Goal: Transaction & Acquisition: Purchase product/service

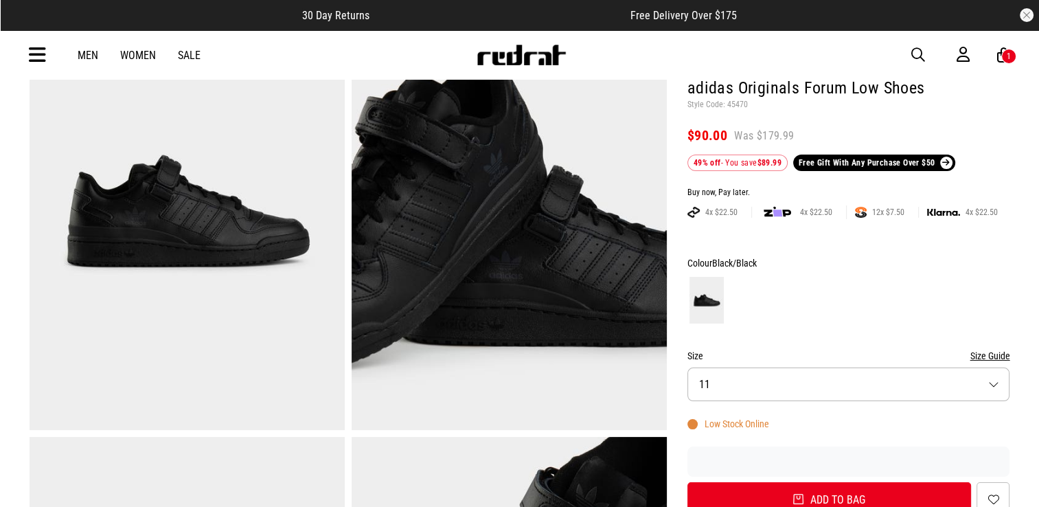
scroll to position [165, 0]
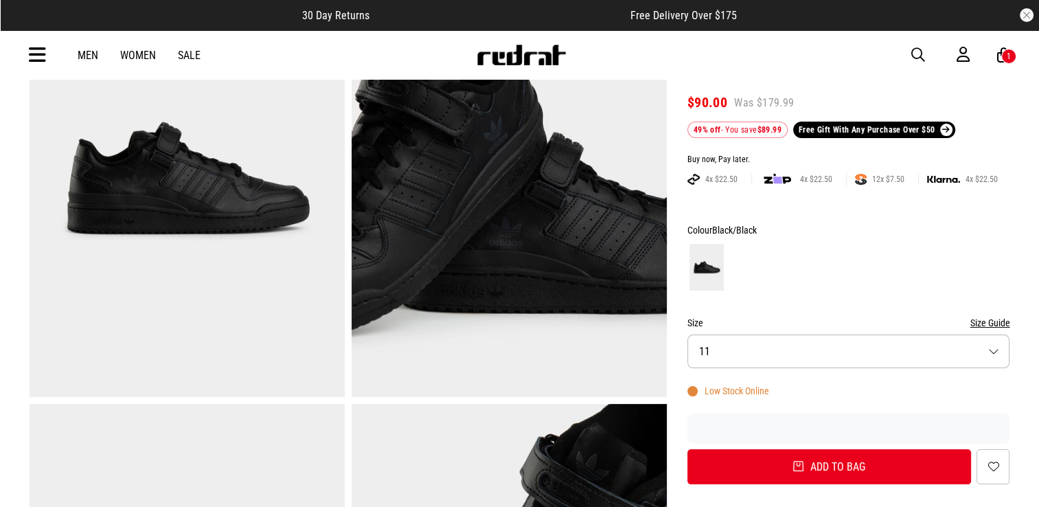
click at [995, 352] on button "Size 11" at bounding box center [848, 351] width 323 height 34
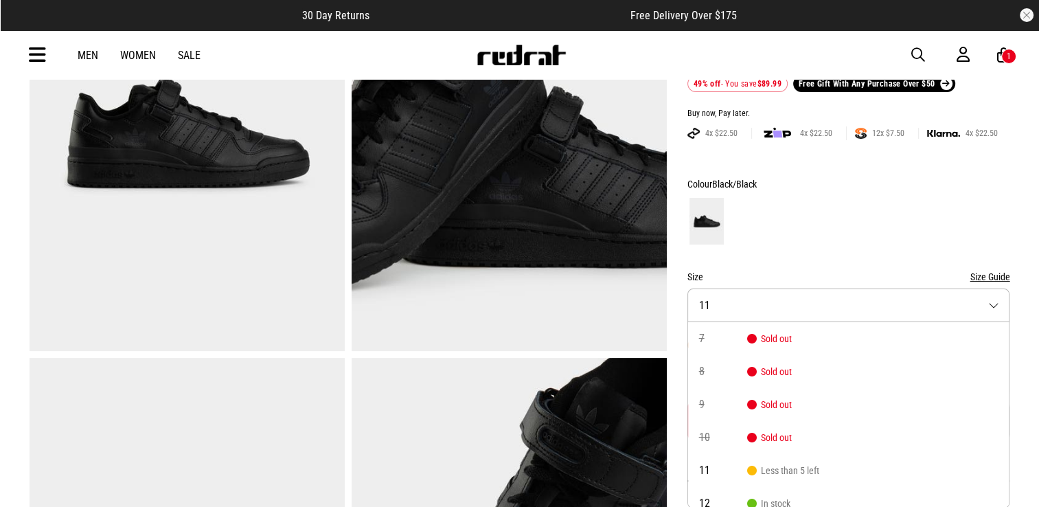
click at [995, 352] on li "7 Sold out" at bounding box center [848, 338] width 321 height 33
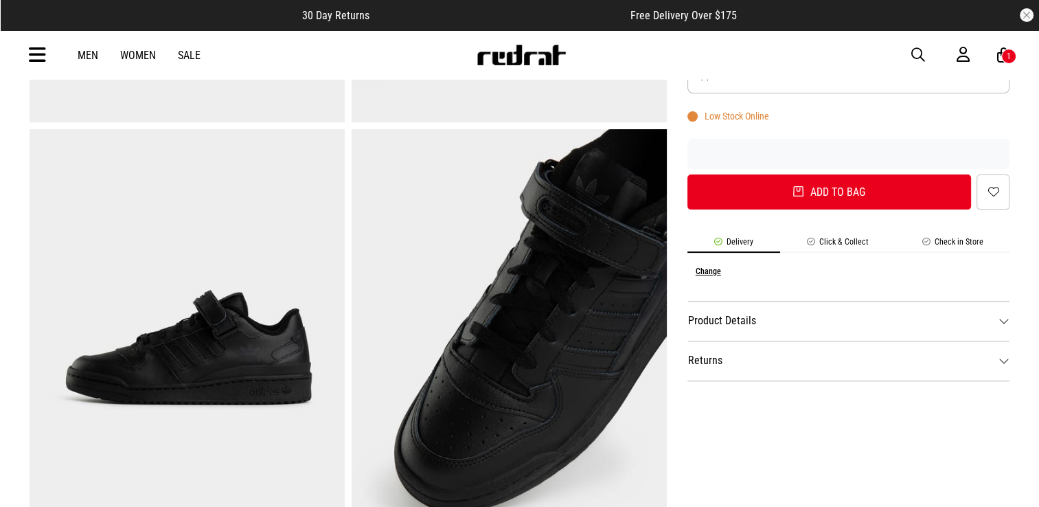
scroll to position [448, 0]
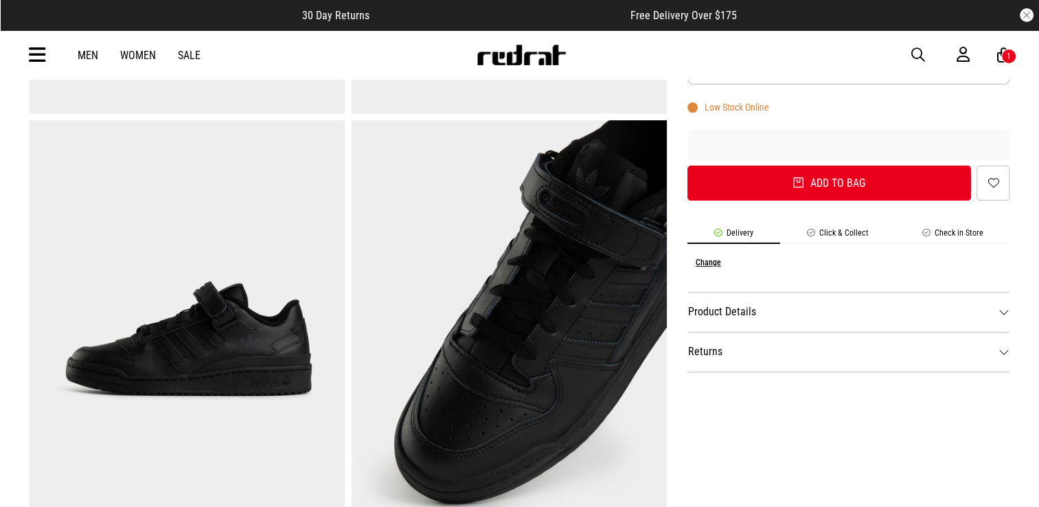
click at [1008, 56] on div "1" at bounding box center [1009, 57] width 4 height 10
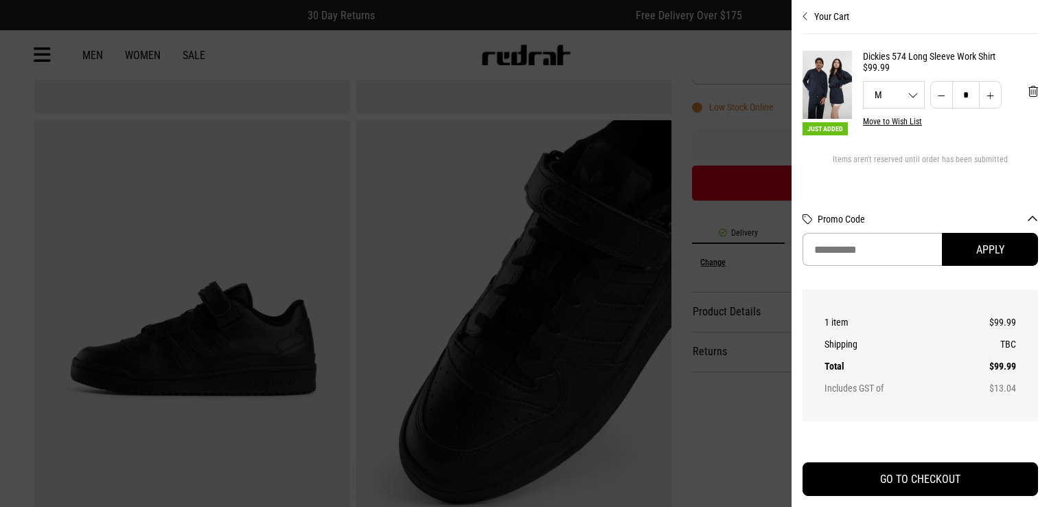
click at [907, 95] on div "M S M L XL 2XL" at bounding box center [894, 95] width 60 height 10
click at [1029, 94] on span "'Remove from cart" at bounding box center [1034, 91] width 10 height 13
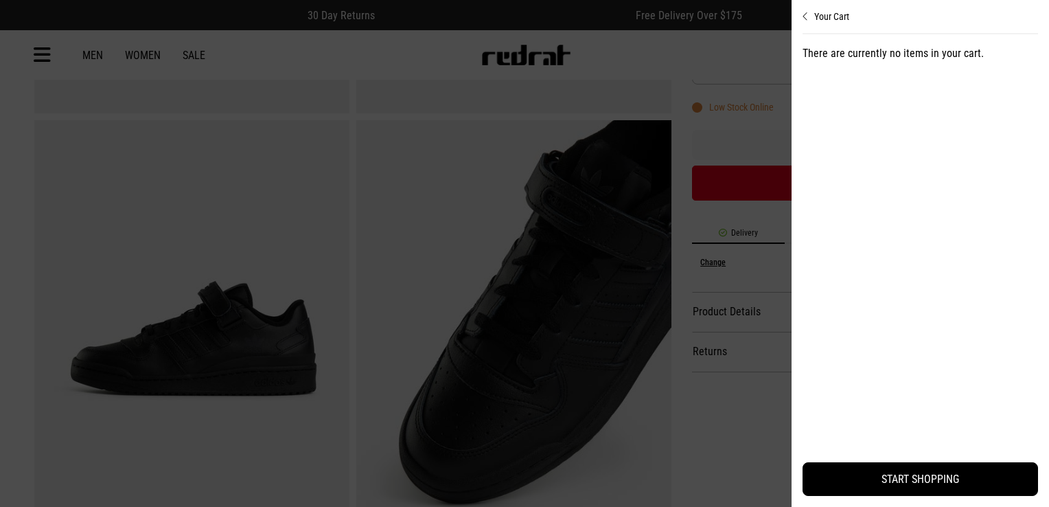
click at [490, 216] on div at bounding box center [524, 253] width 1049 height 507
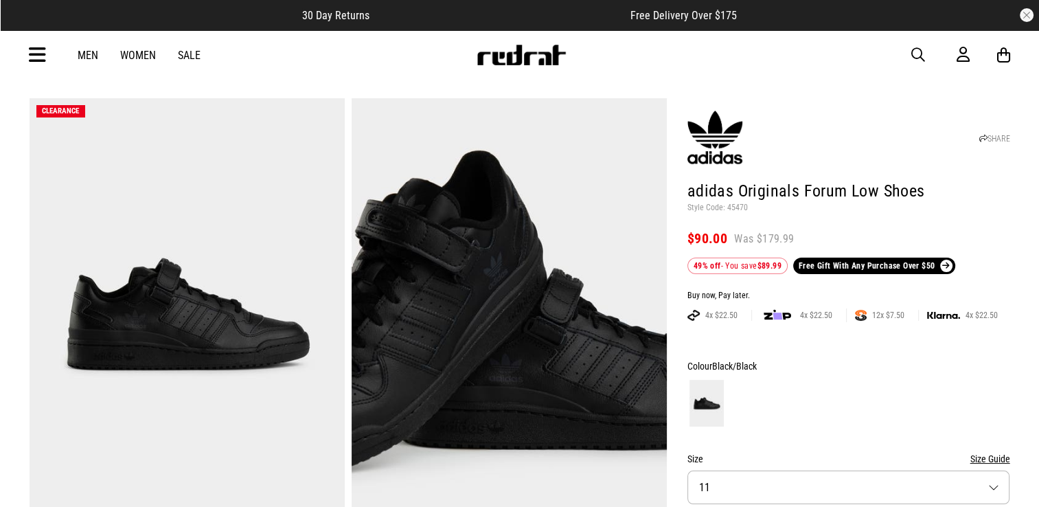
scroll to position [0, 0]
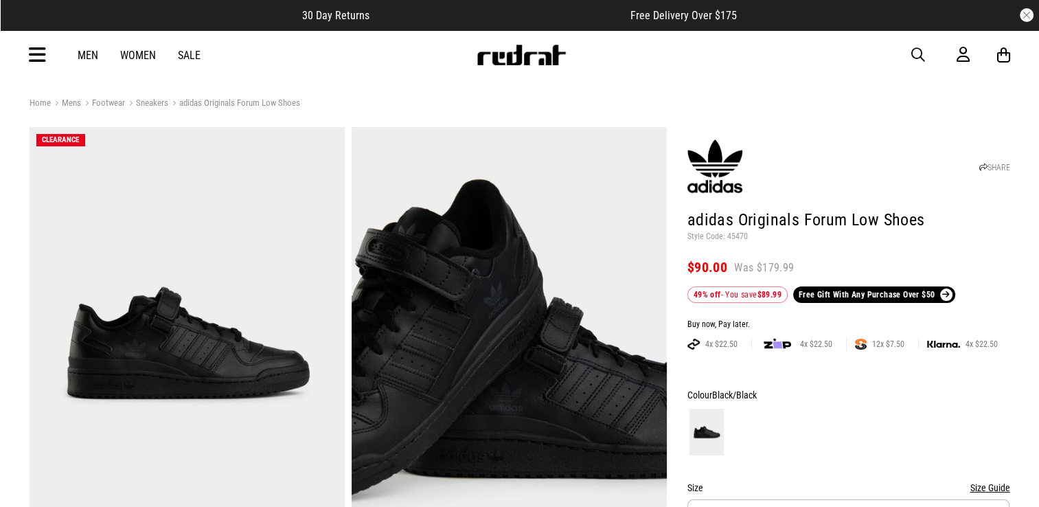
click at [260, 280] on img at bounding box center [187, 344] width 315 height 435
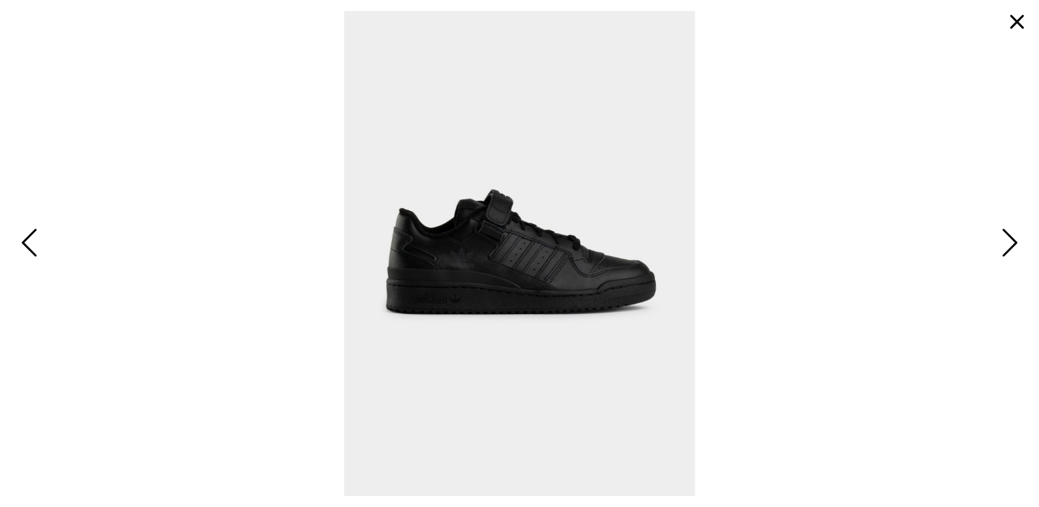
click at [1009, 243] on span "Next" at bounding box center [1007, 244] width 21 height 40
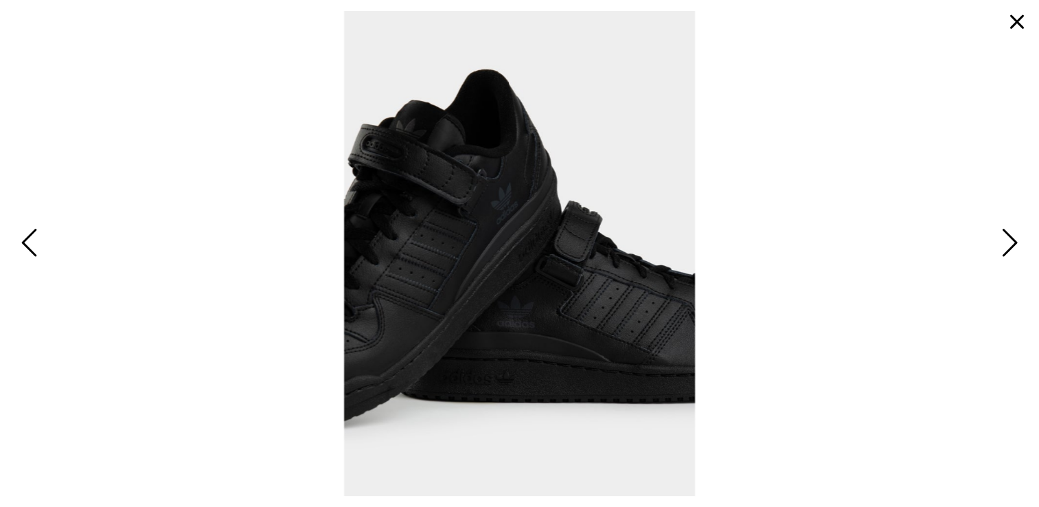
click at [1009, 243] on span "Next" at bounding box center [1007, 244] width 21 height 40
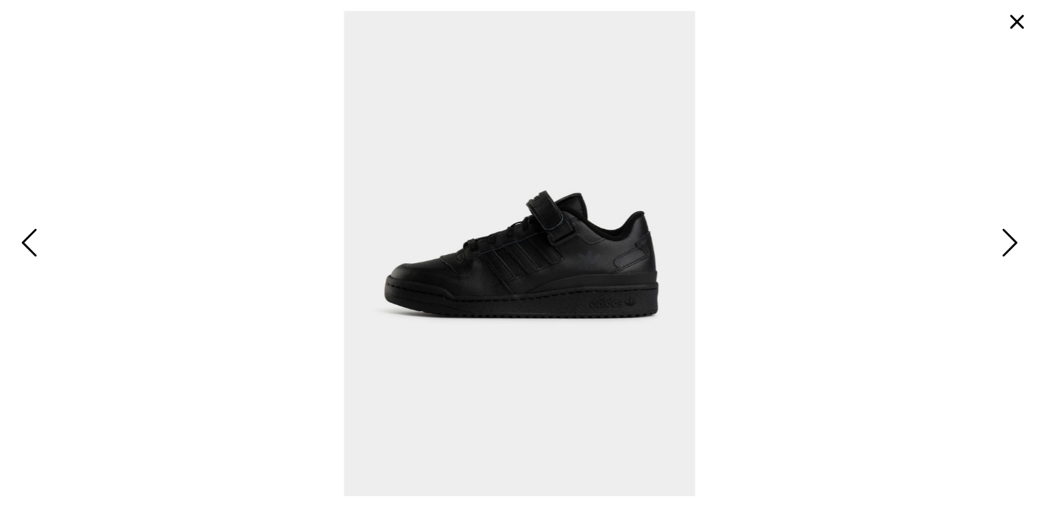
click at [1009, 243] on span "Next" at bounding box center [1007, 244] width 21 height 40
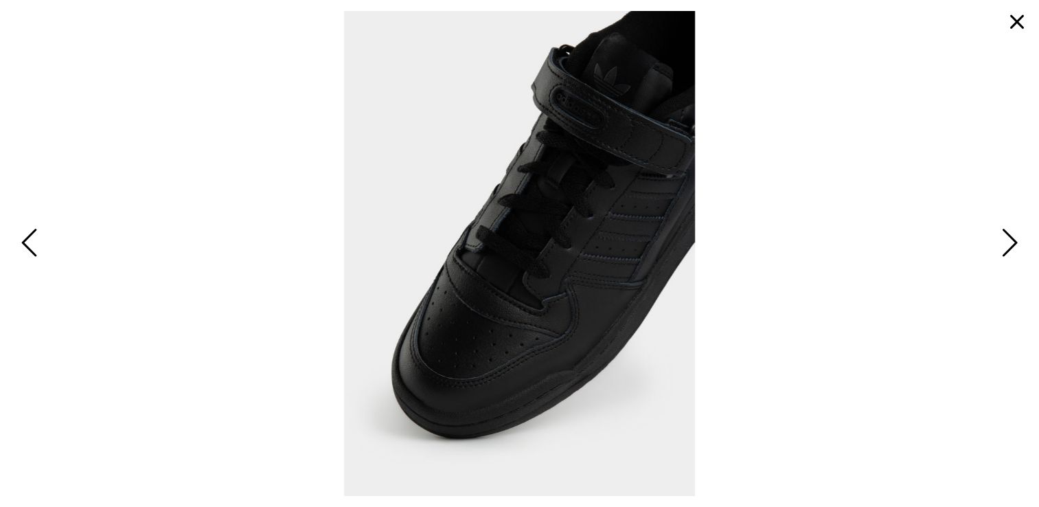
click at [1009, 243] on span "Next" at bounding box center [1007, 244] width 21 height 40
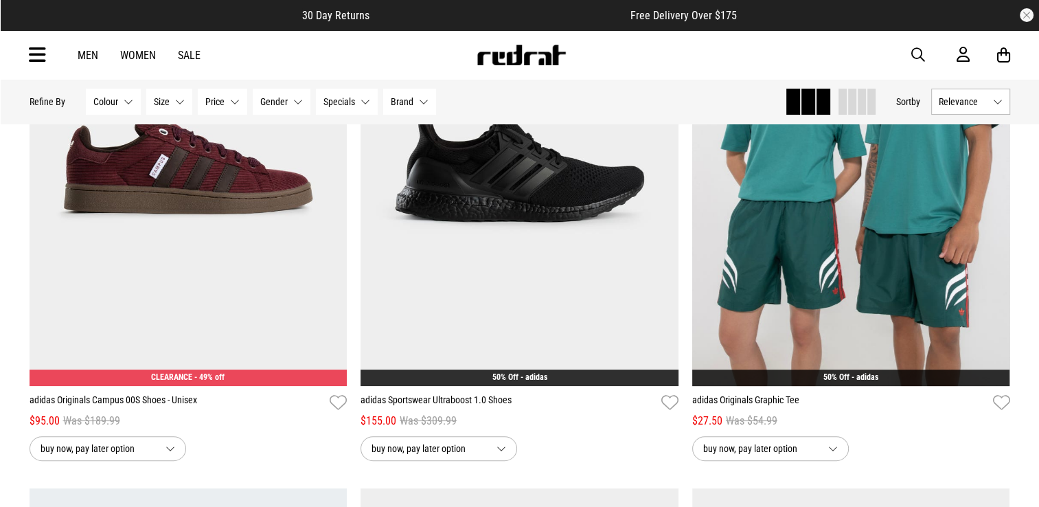
scroll to position [302, 0]
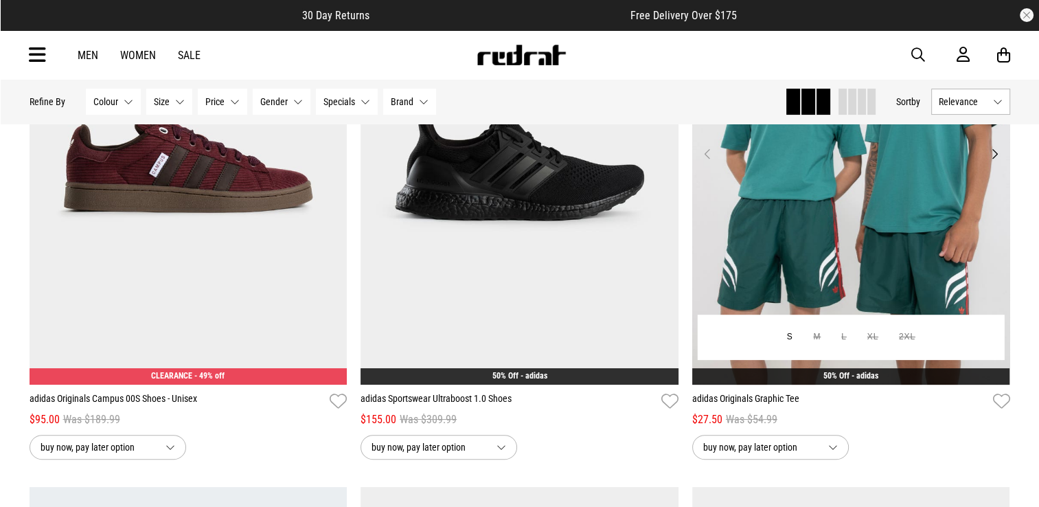
drag, startPoint x: 0, startPoint y: 0, endPoint x: 941, endPoint y: 185, distance: 958.8
click at [941, 185] on img at bounding box center [851, 162] width 318 height 445
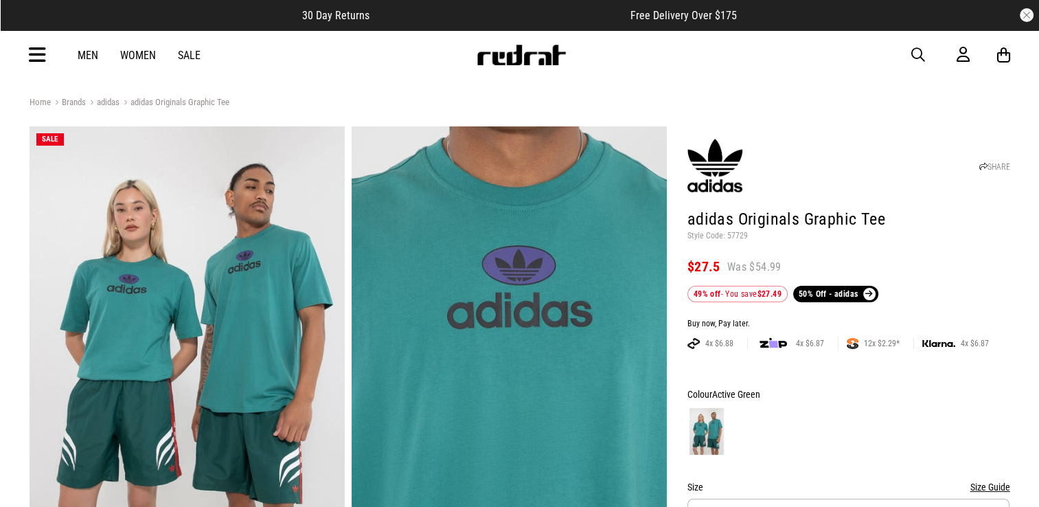
click at [87, 55] on link "Men" at bounding box center [88, 55] width 21 height 13
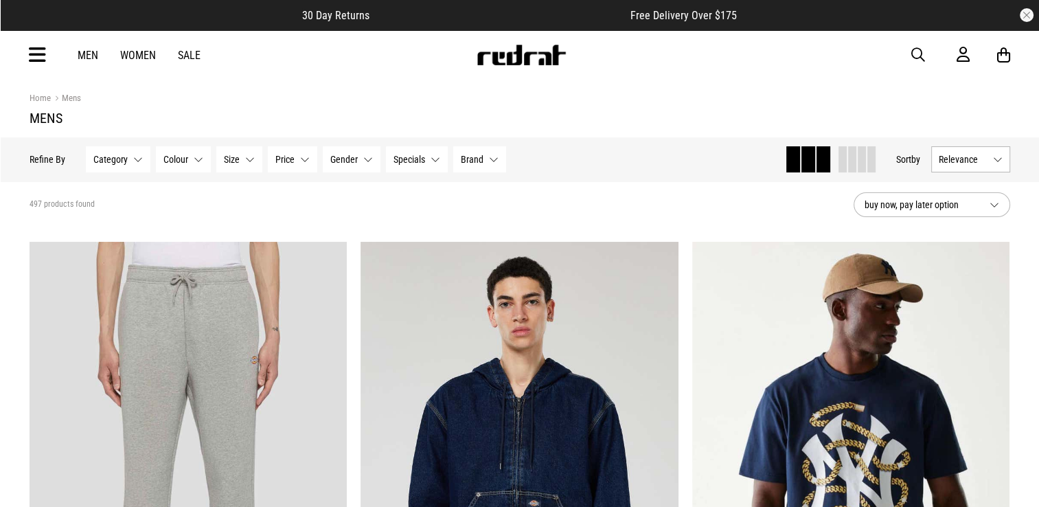
click at [139, 155] on button "Category None selected" at bounding box center [118, 159] width 65 height 26
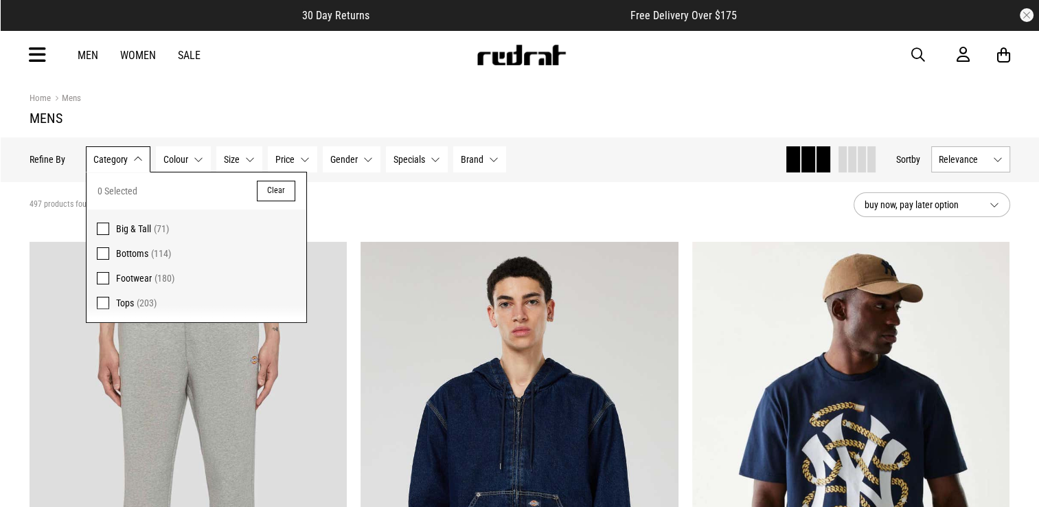
click at [139, 155] on button "Category None selected" at bounding box center [118, 159] width 65 height 26
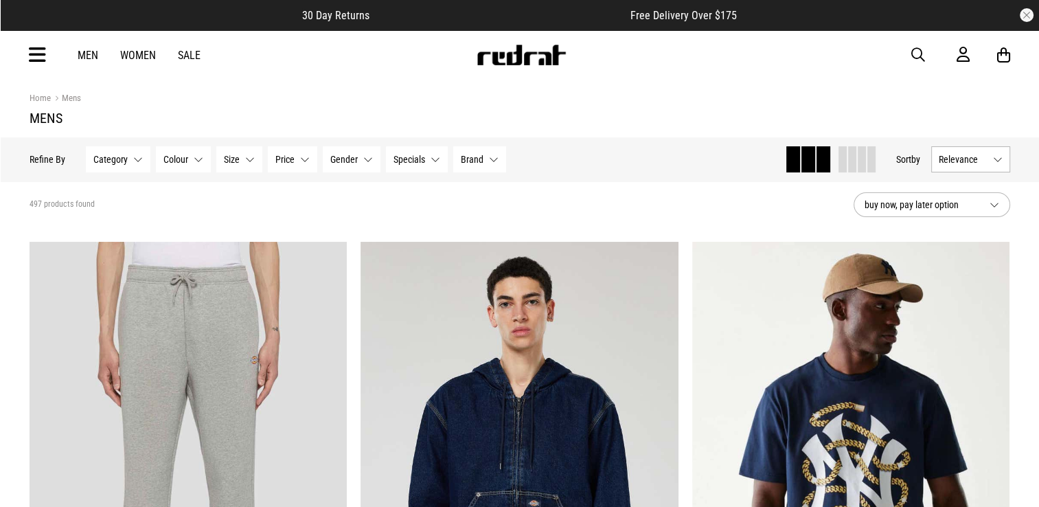
click at [137, 159] on button "Category None selected" at bounding box center [118, 159] width 65 height 26
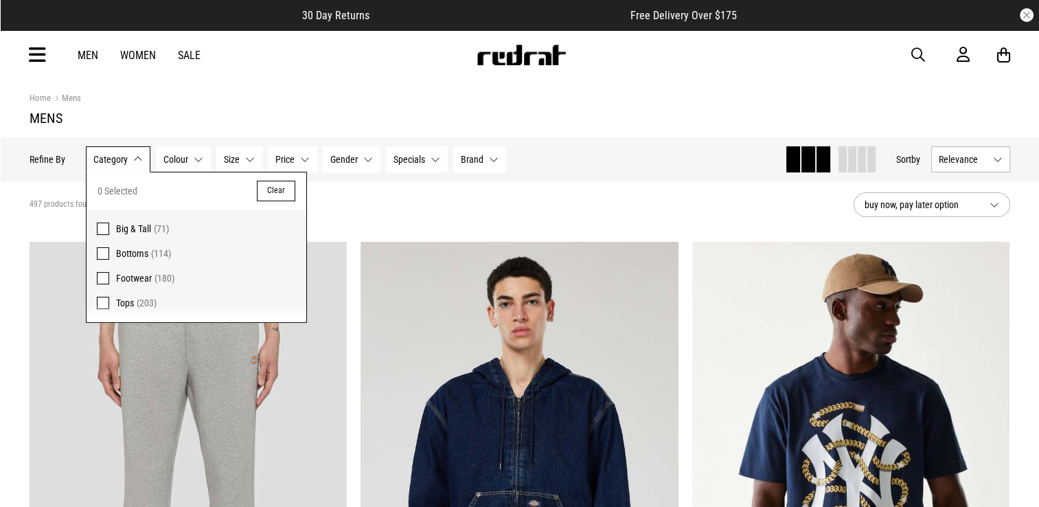
click at [100, 275] on span at bounding box center [103, 278] width 12 height 12
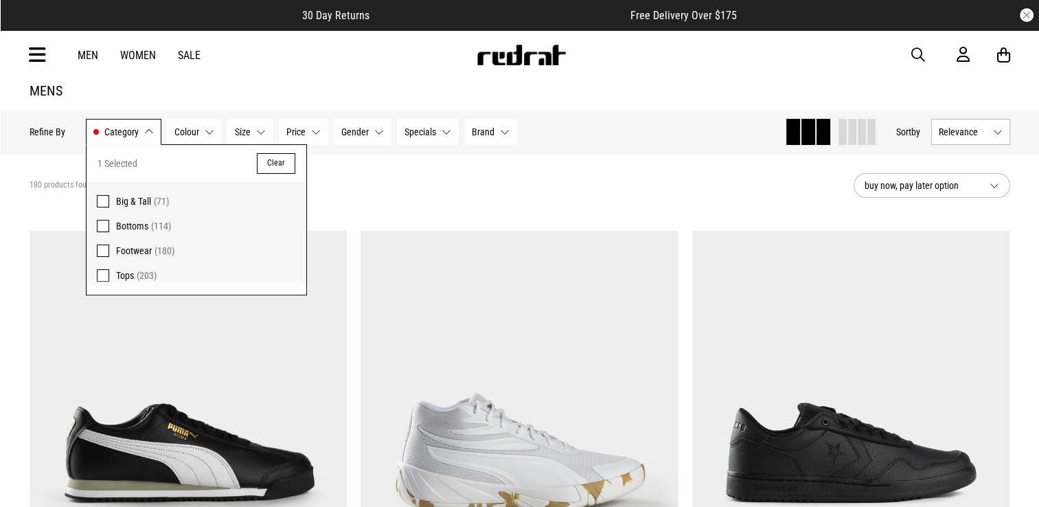
click at [136, 270] on div "1 Selected Clear Big & Tall (71) Bottoms (114) Footwear (180) Tops (203)" at bounding box center [197, 220] width 220 height 150
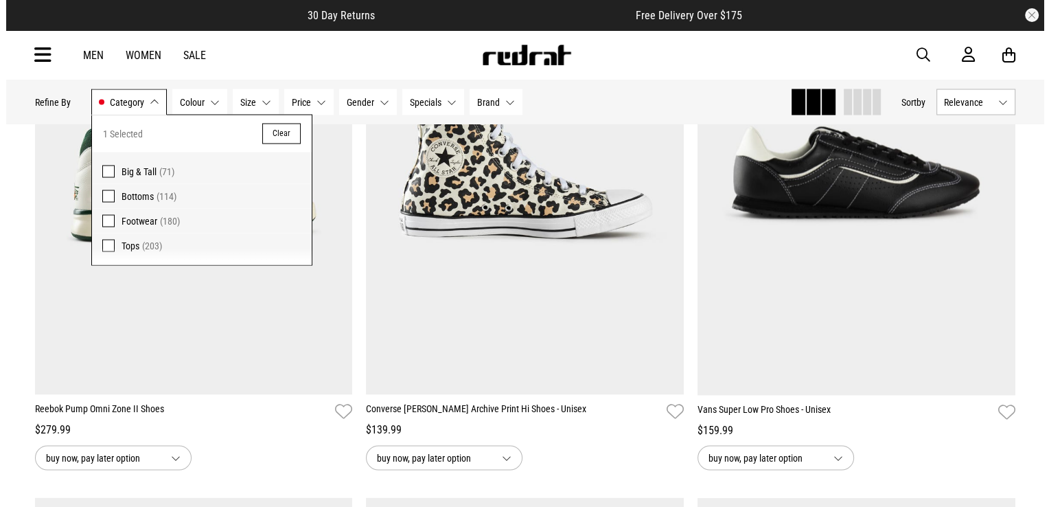
scroll to position [2500, 0]
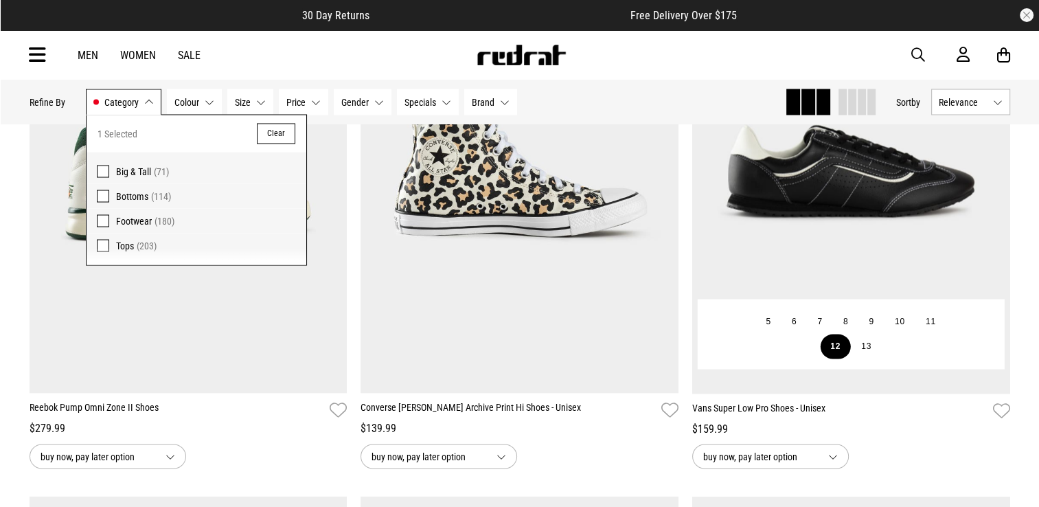
click at [835, 348] on button "12" at bounding box center [835, 346] width 31 height 25
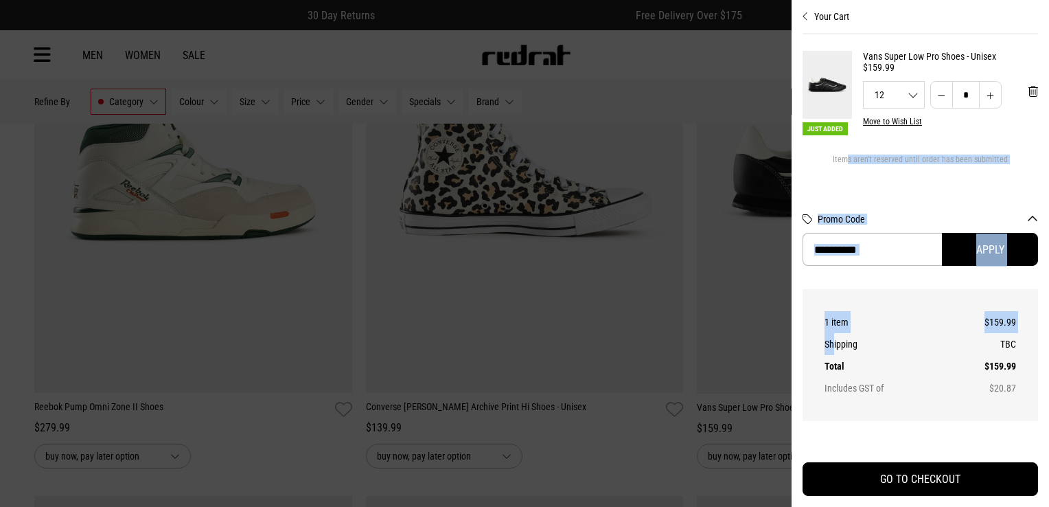
drag, startPoint x: 835, startPoint y: 348, endPoint x: 844, endPoint y: 176, distance: 171.9
click at [844, 176] on div "Just Added Vans Super Low Pro Shoes - Unisex $159.99 12 5 6 7 8 9 10 11 12 13 *…" at bounding box center [921, 232] width 236 height 399
